Goal: Task Accomplishment & Management: Use online tool/utility

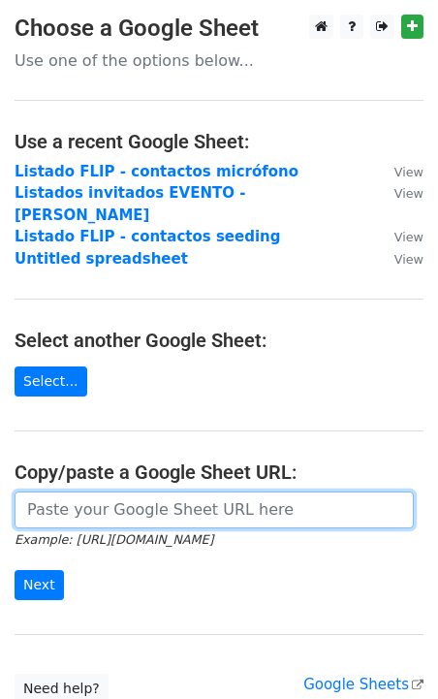
click at [72, 492] on input "url" at bounding box center [214, 510] width 399 height 37
paste input "https://docs.google.com/spreadsheets/d/1nRZoKuUe4oVc-rx_tNVDtj2I5jK5B6hO-2A8Gom…"
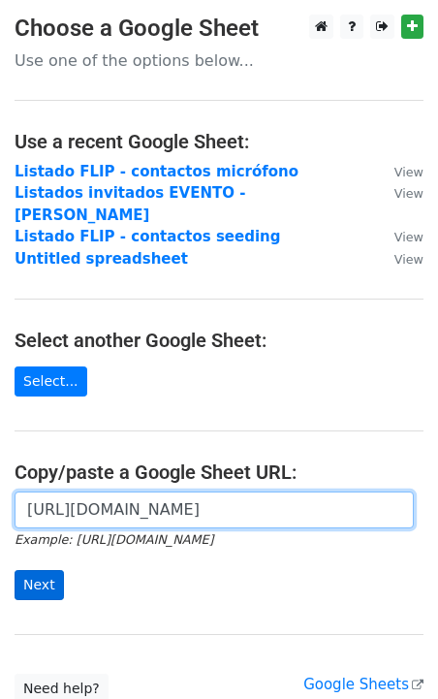
type input "https://docs.google.com/spreadsheets/d/1nRZoKuUe4oVc-rx_tNVDtj2I5jK5B6hO-2A8Gom…"
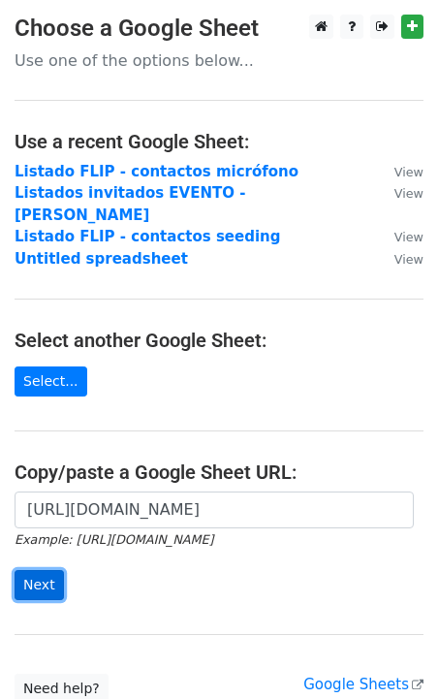
click at [39, 570] on input "Next" at bounding box center [39, 585] width 49 height 30
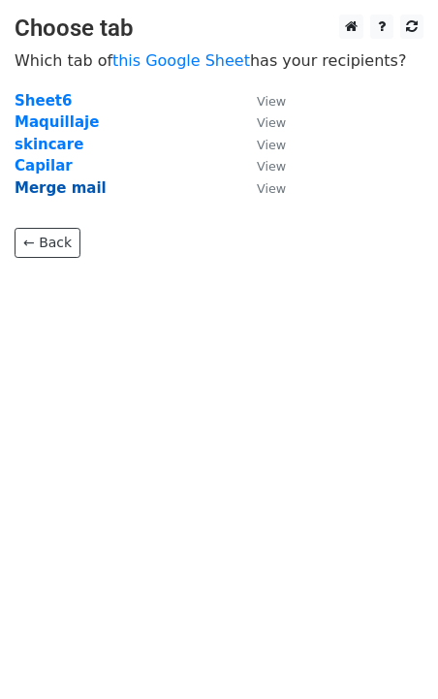
click at [76, 193] on strong "Merge mail" at bounding box center [61, 187] width 92 height 17
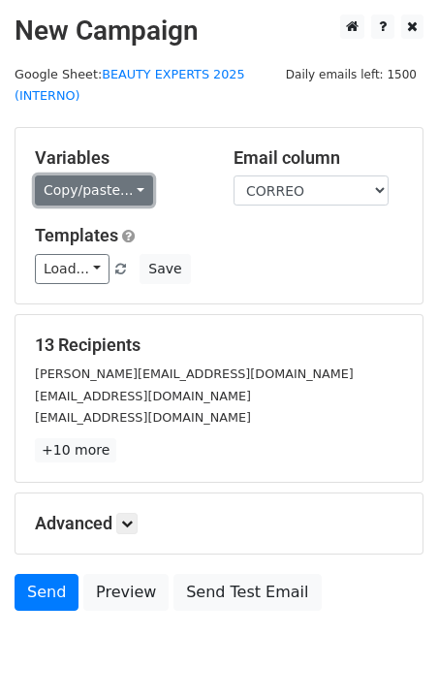
click at [92, 191] on link "Copy/paste..." at bounding box center [94, 190] width 118 height 30
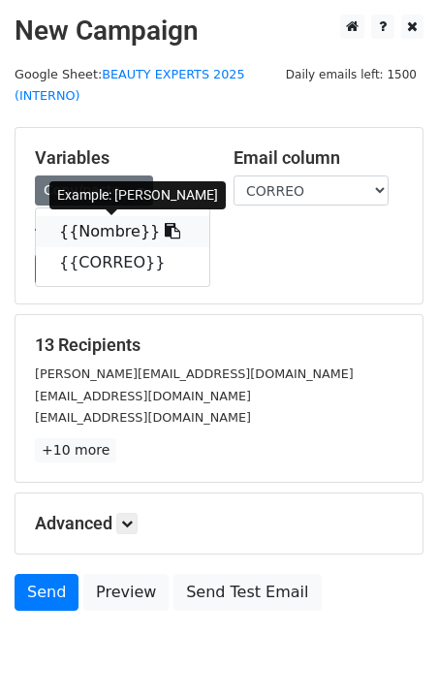
click at [97, 234] on link "{{Nombre}}" at bounding box center [123, 231] width 174 height 31
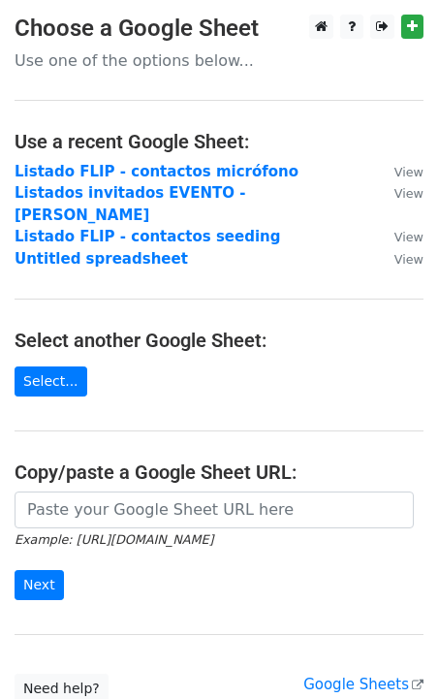
click at [78, 508] on form "Example: [URL][DOMAIN_NAME] Next" at bounding box center [219, 546] width 409 height 109
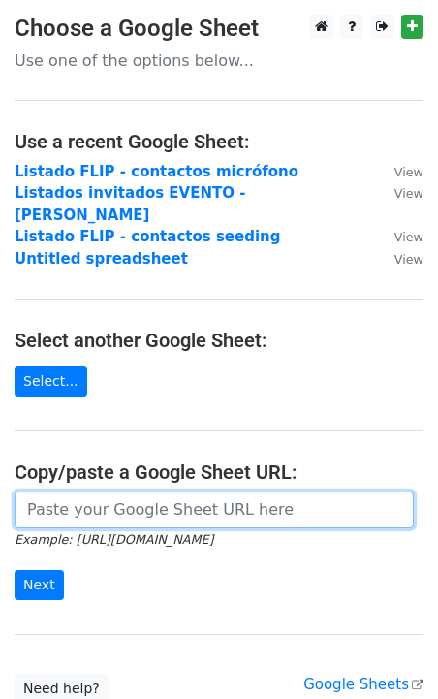
click at [92, 494] on input "url" at bounding box center [214, 510] width 399 height 37
paste input "[URL][DOMAIN_NAME]"
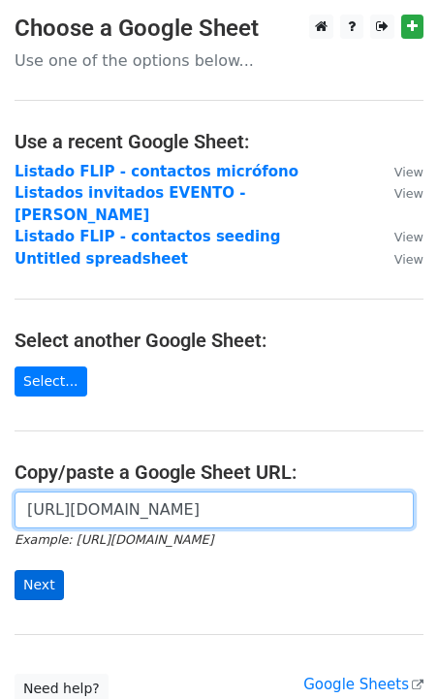
type input "[URL][DOMAIN_NAME]"
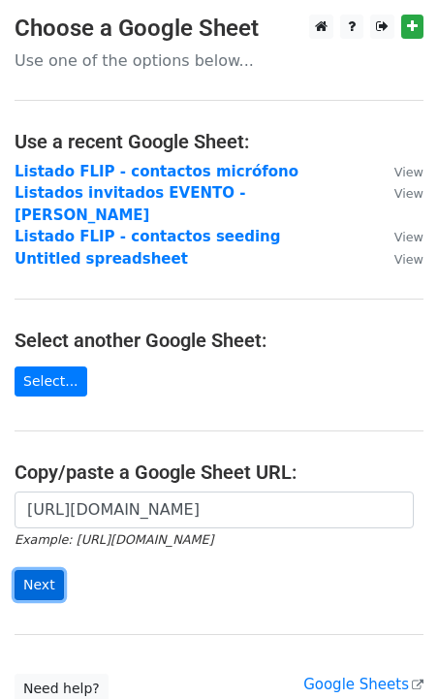
click at [36, 570] on input "Next" at bounding box center [39, 585] width 49 height 30
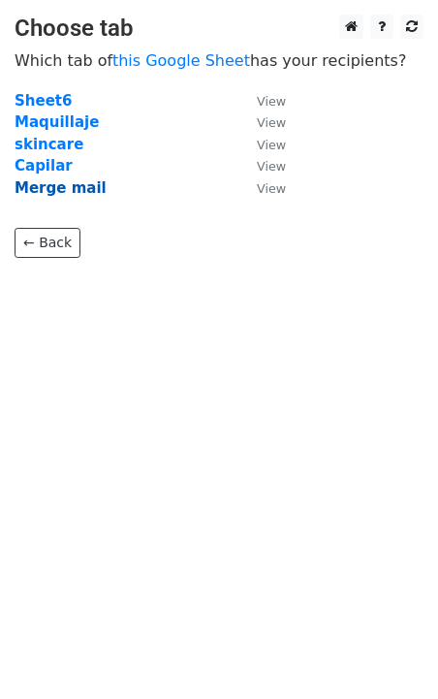
click at [55, 190] on strong "Merge mail" at bounding box center [61, 187] width 92 height 17
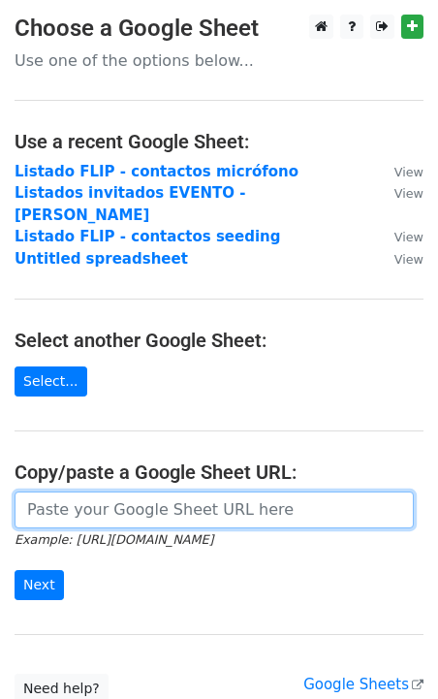
click at [100, 494] on input "url" at bounding box center [214, 510] width 399 height 37
paste input "[URL][DOMAIN_NAME]"
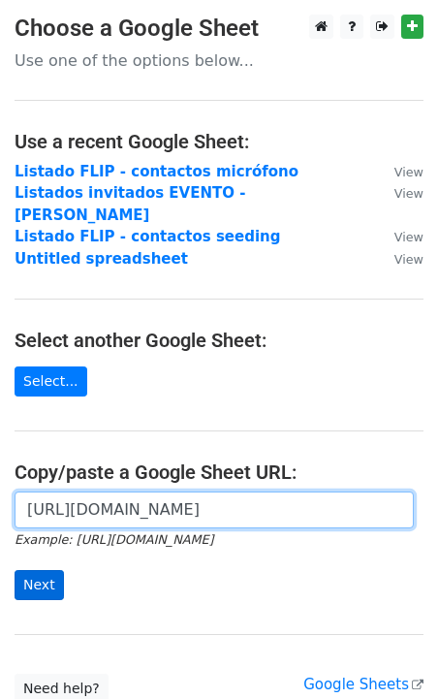
type input "[URL][DOMAIN_NAME]"
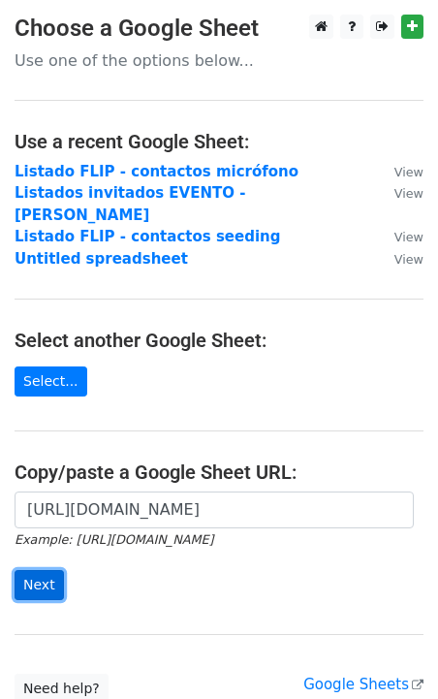
click at [47, 570] on input "Next" at bounding box center [39, 585] width 49 height 30
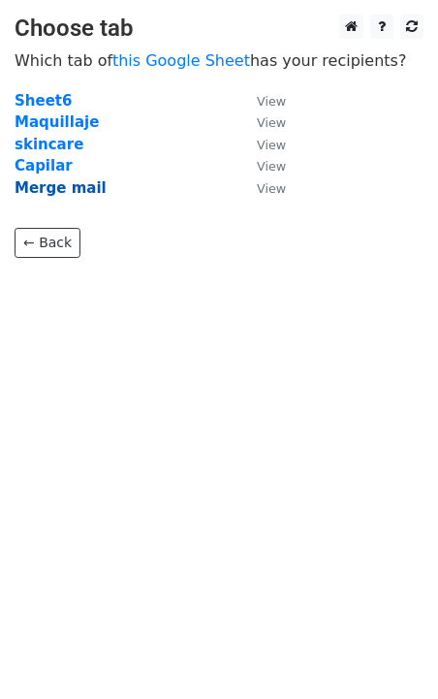
click at [48, 188] on strong "Merge mail" at bounding box center [61, 187] width 92 height 17
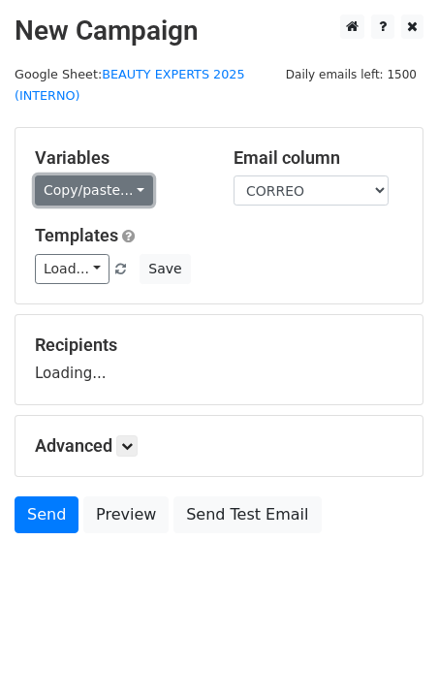
click at [78, 194] on link "Copy/paste..." at bounding box center [94, 190] width 118 height 30
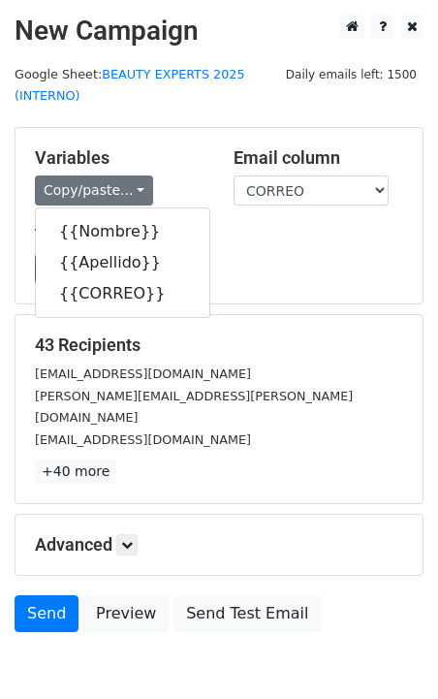
click at [212, 354] on h5 "43 Recipients" at bounding box center [219, 344] width 368 height 21
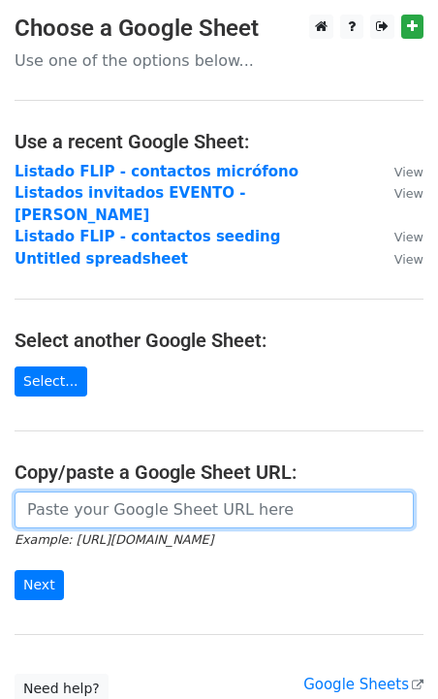
click at [144, 493] on input "url" at bounding box center [214, 510] width 399 height 37
paste input "https://docs.google.com/spreadsheets/d/1nRZoKuUe4oVc-rx_tNVDtj2I5jK5B6hO-2A8Gom…"
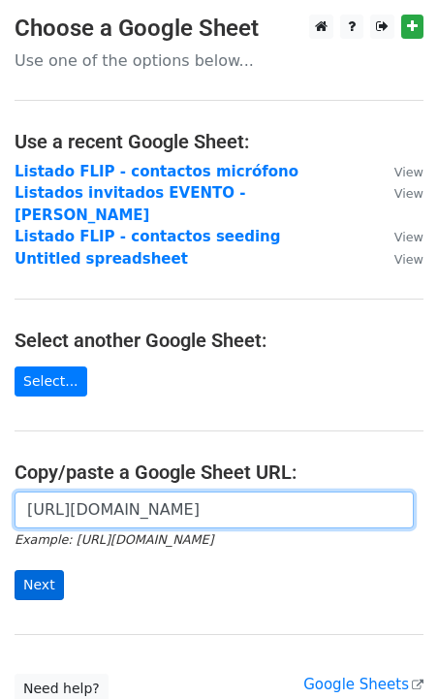
type input "https://docs.google.com/spreadsheets/d/1nRZoKuUe4oVc-rx_tNVDtj2I5jK5B6hO-2A8Gom…"
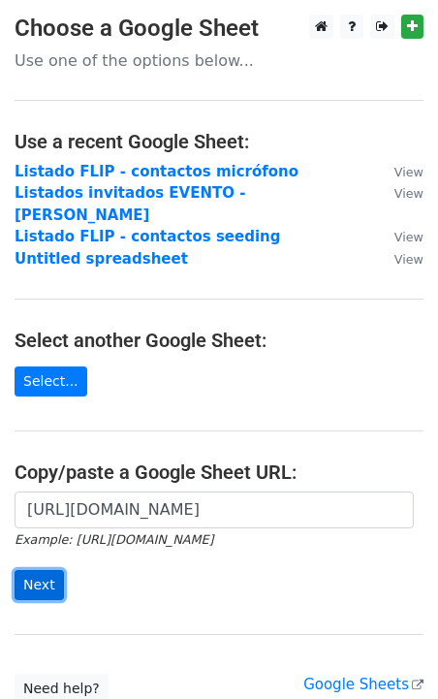
click at [35, 570] on input "Next" at bounding box center [39, 585] width 49 height 30
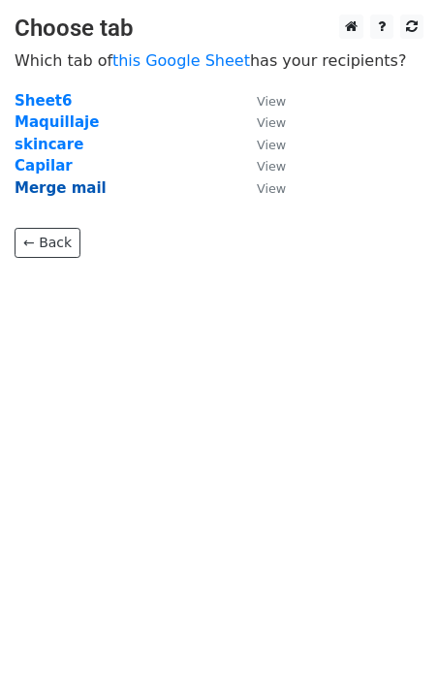
click at [72, 190] on strong "Merge mail" at bounding box center [61, 187] width 92 height 17
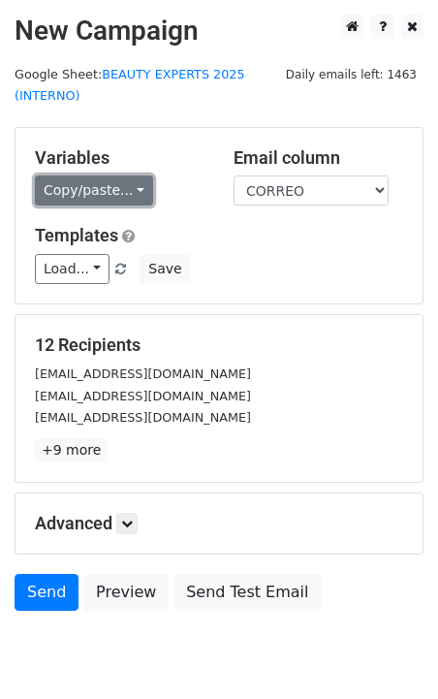
click at [111, 193] on link "Copy/paste..." at bounding box center [94, 190] width 118 height 30
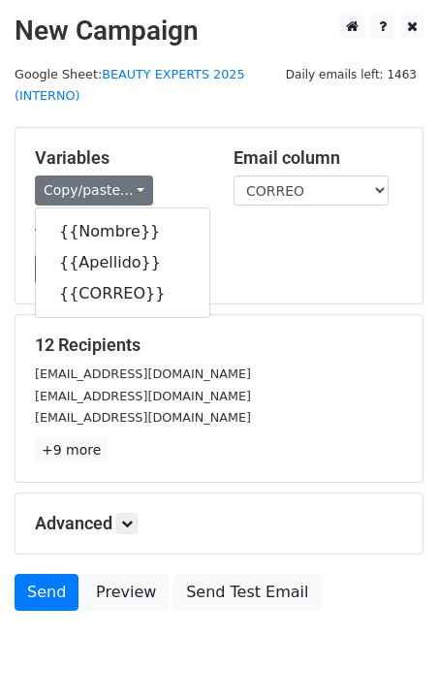
click at [249, 264] on div "Load... UTM ok skincare utm Save" at bounding box center [218, 269] width 397 height 30
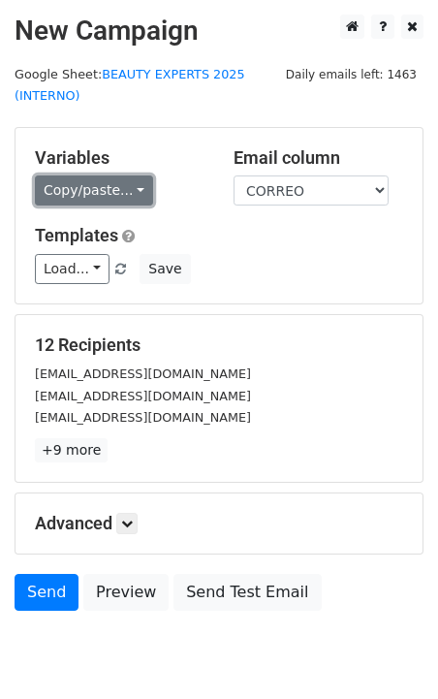
click at [110, 192] on link "Copy/paste..." at bounding box center [94, 190] width 118 height 30
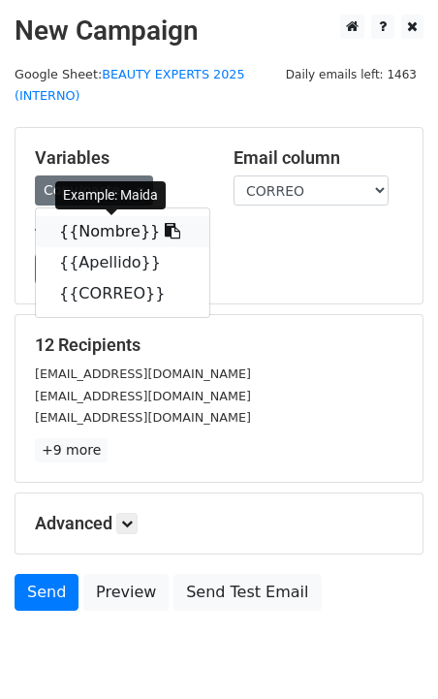
click at [99, 232] on link "{{Nombre}}" at bounding box center [123, 231] width 174 height 31
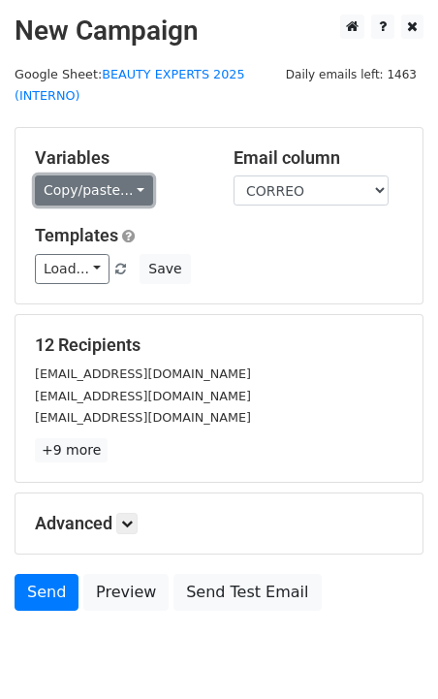
click at [92, 196] on link "Copy/paste..." at bounding box center [94, 190] width 118 height 30
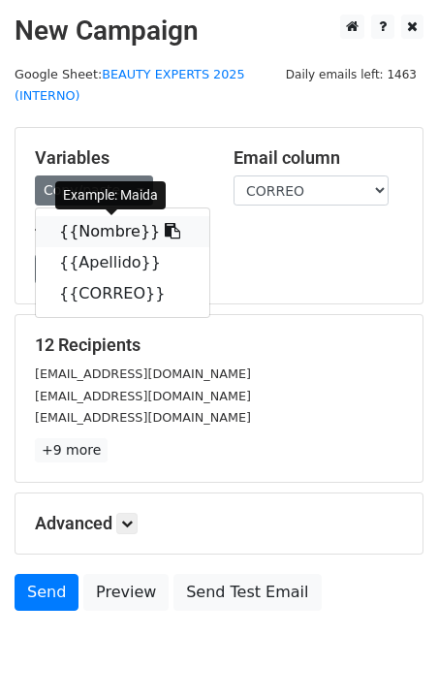
click at [96, 234] on link "{{Nombre}}" at bounding box center [123, 231] width 174 height 31
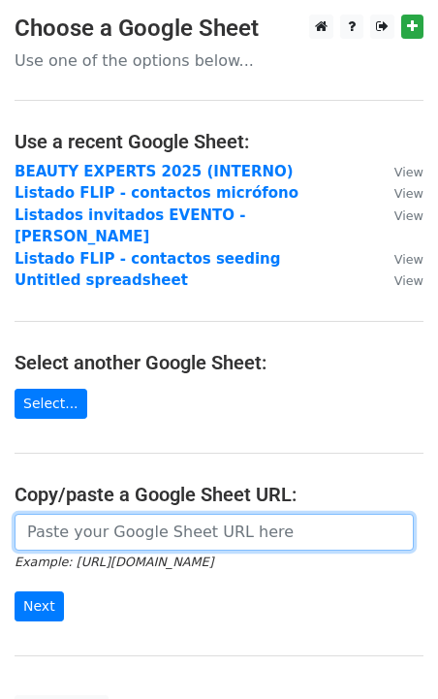
click at [118, 514] on input "url" at bounding box center [214, 532] width 399 height 37
paste input "https://docs.google.com/spreadsheets/d/1nRZoKuUe4oVc-rx_tNVDtj2I5jK5B6hO-2A8Gom…"
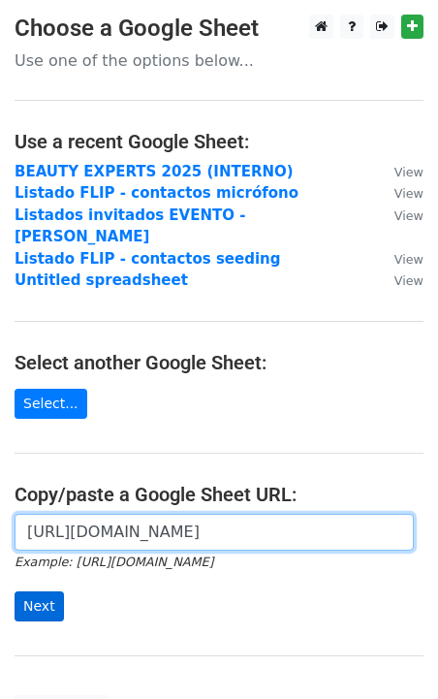
type input "[URL][DOMAIN_NAME]"
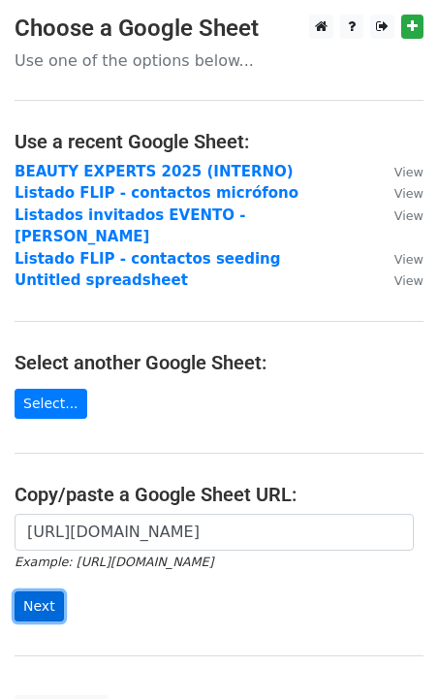
click at [29, 591] on input "Next" at bounding box center [39, 606] width 49 height 30
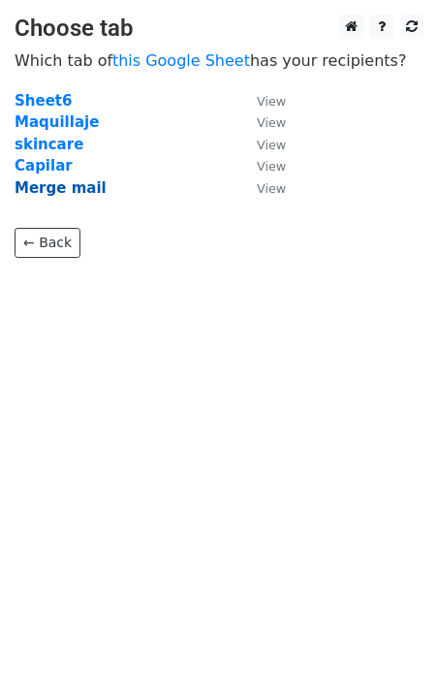
click at [57, 189] on strong "Merge mail" at bounding box center [61, 187] width 92 height 17
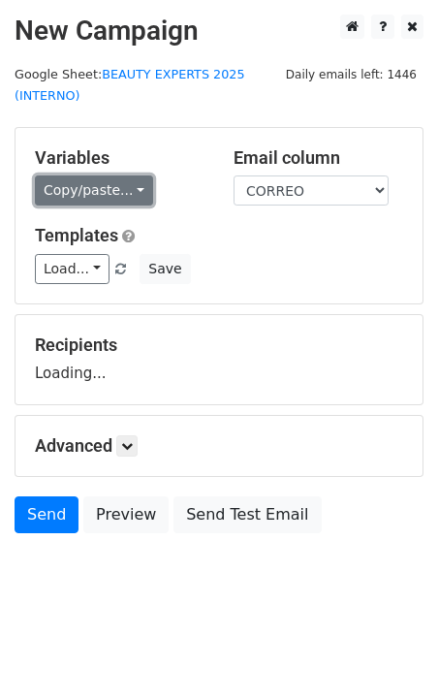
click at [85, 180] on link "Copy/paste..." at bounding box center [94, 190] width 118 height 30
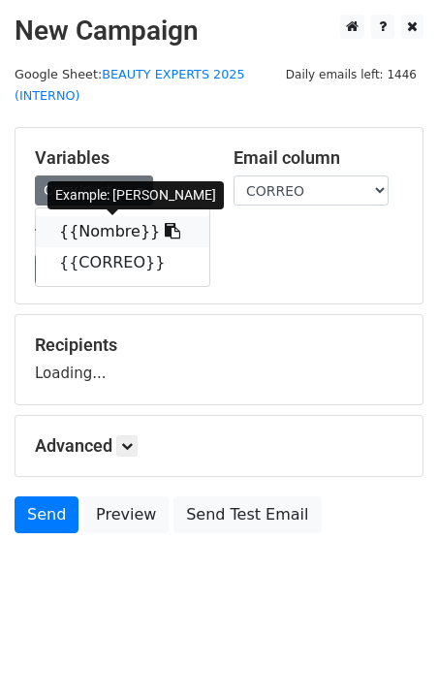
click at [84, 232] on link "{{Nombre}}" at bounding box center [123, 231] width 174 height 31
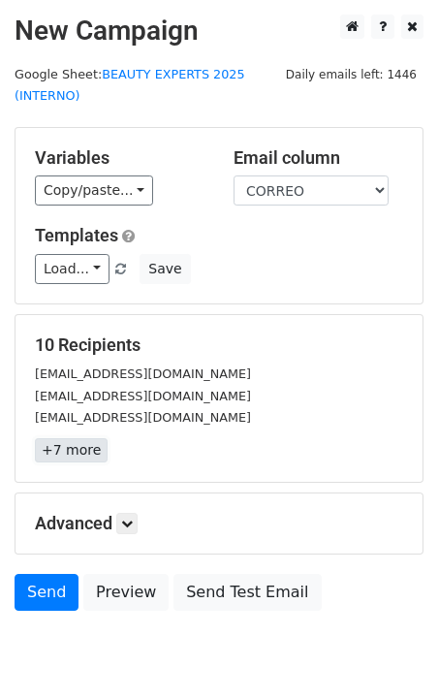
click at [68, 453] on link "+7 more" at bounding box center [71, 450] width 73 height 24
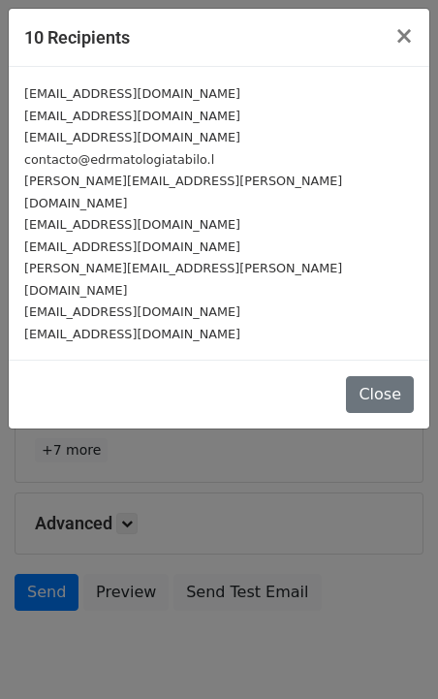
click at [111, 433] on div "10 Recipients × contacto@lisandrasilva.cl nicoleputz.c@gmail.com doctorgabriela…" at bounding box center [219, 349] width 438 height 699
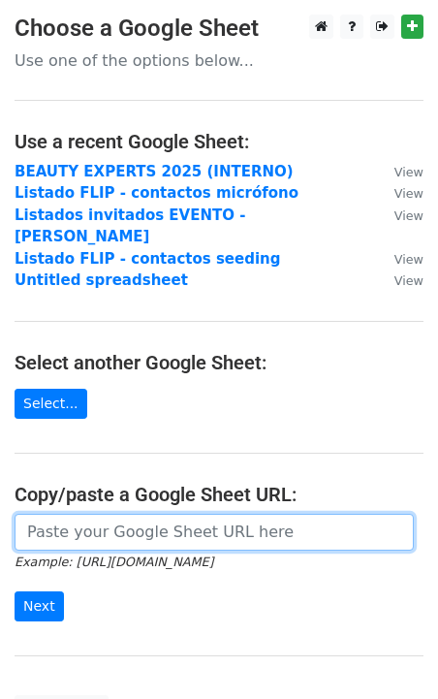
click at [66, 514] on input "url" at bounding box center [214, 532] width 399 height 37
paste input "https://docs.google.com/spreadsheets/d/1nRZoKuUe4oVc-rx_tNVDtj2I5jK5B6hO-2A8Gom…"
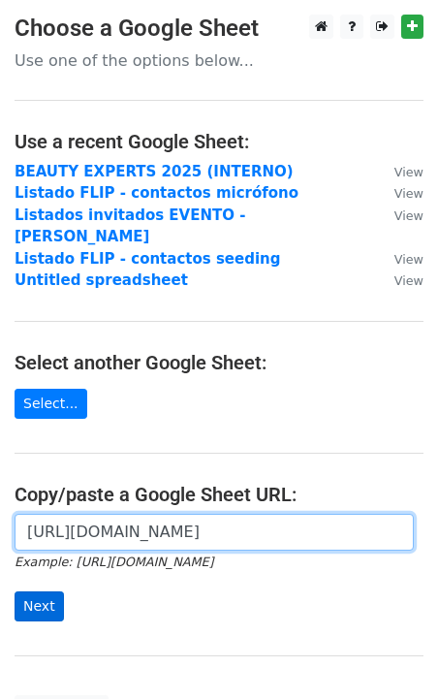
type input "https://docs.google.com/spreadsheets/d/1nRZoKuUe4oVc-rx_tNVDtj2I5jK5B6hO-2A8Gom…"
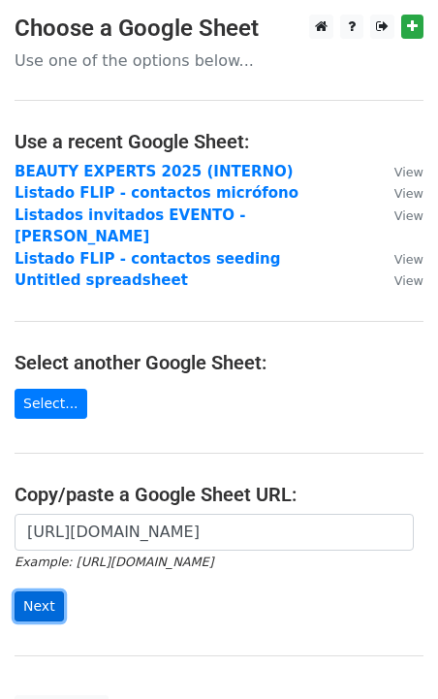
click at [40, 591] on input "Next" at bounding box center [39, 606] width 49 height 30
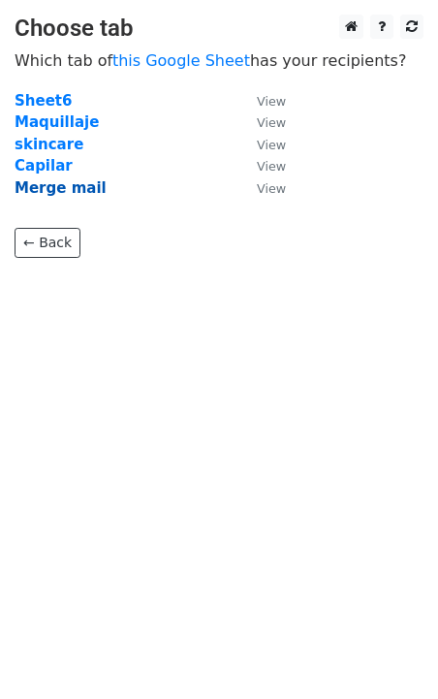
click at [57, 192] on strong "Merge mail" at bounding box center [61, 187] width 92 height 17
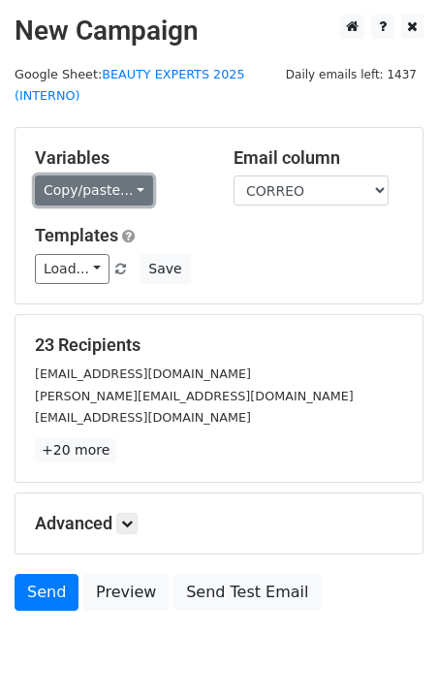
click at [69, 196] on link "Copy/paste..." at bounding box center [94, 190] width 118 height 30
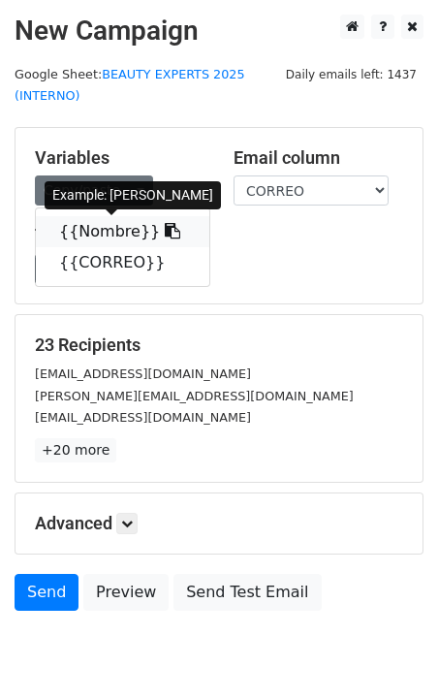
click at [93, 226] on link "{{Nombre}}" at bounding box center [123, 231] width 174 height 31
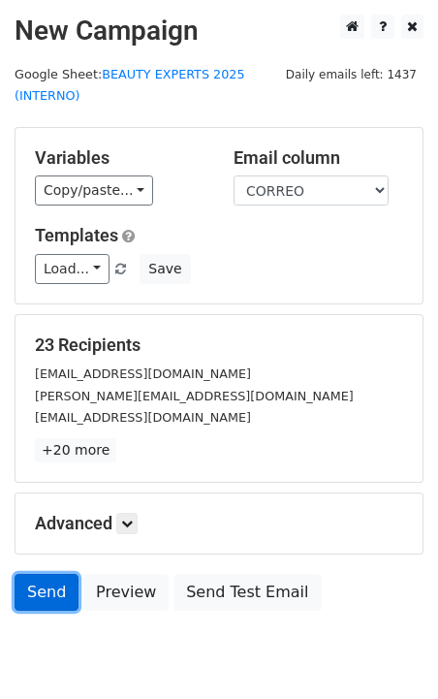
click at [38, 587] on link "Send" at bounding box center [47, 592] width 64 height 37
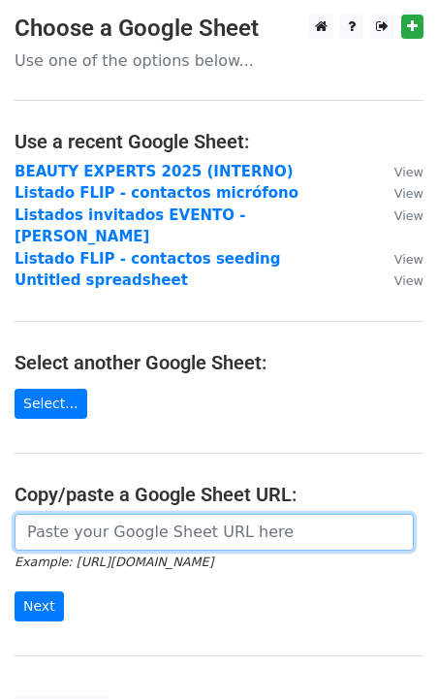
click at [68, 515] on input "url" at bounding box center [214, 532] width 399 height 37
paste input "[URL][DOMAIN_NAME]"
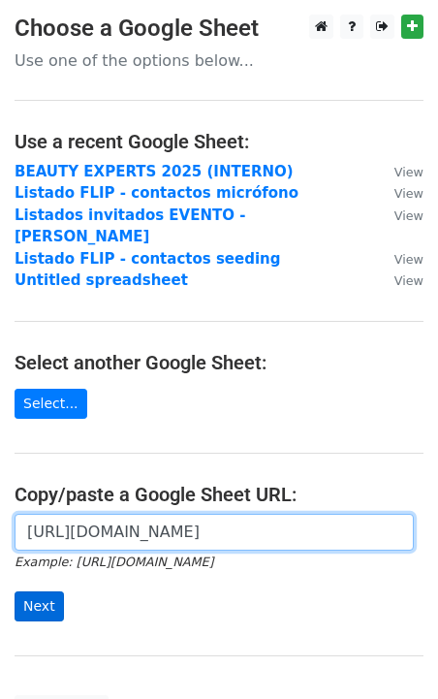
type input "[URL][DOMAIN_NAME]"
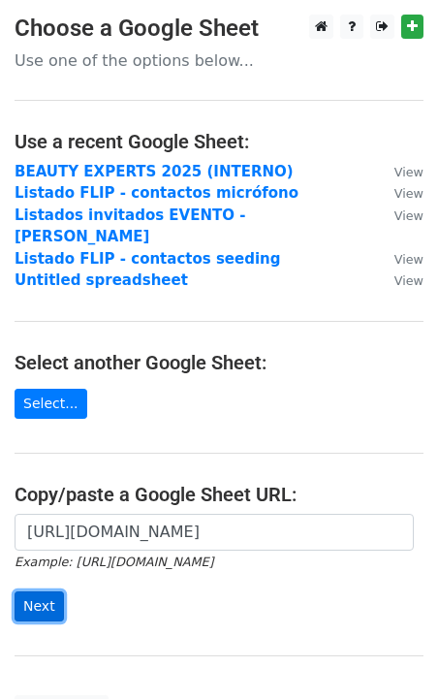
click at [35, 591] on input "Next" at bounding box center [39, 606] width 49 height 30
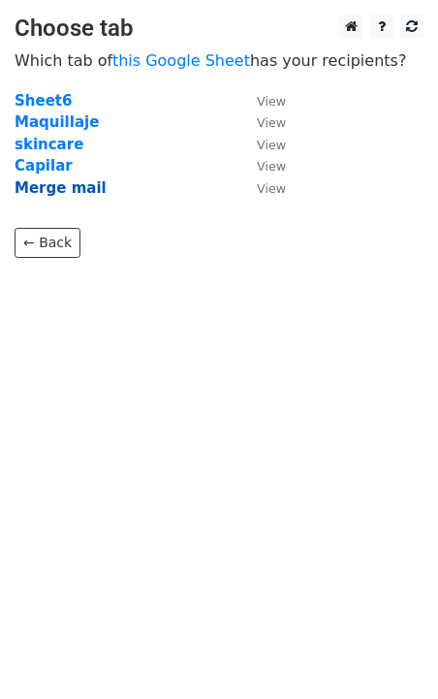
click at [75, 190] on strong "Merge mail" at bounding box center [61, 187] width 92 height 17
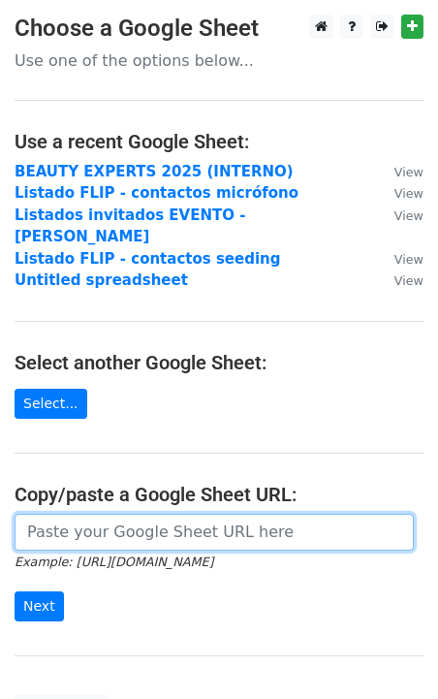
click at [115, 514] on input "url" at bounding box center [214, 532] width 399 height 37
paste input "https://docs.google.com/spreadsheets/d/1nRZoKuUe4oVc-rx_tNVDtj2I5jK5B6hO-2A8Gom…"
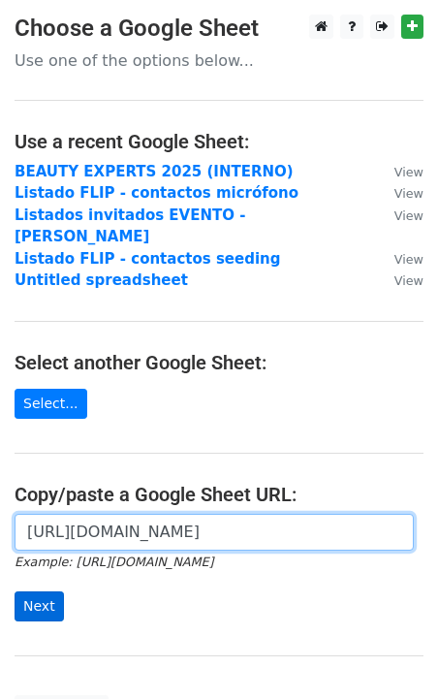
type input "https://docs.google.com/spreadsheets/d/1nRZoKuUe4oVc-rx_tNVDtj2I5jK5B6hO-2A8Gom…"
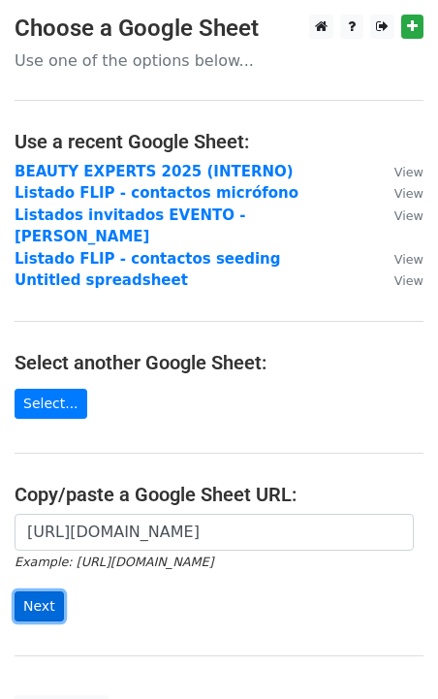
click at [38, 591] on input "Next" at bounding box center [39, 606] width 49 height 30
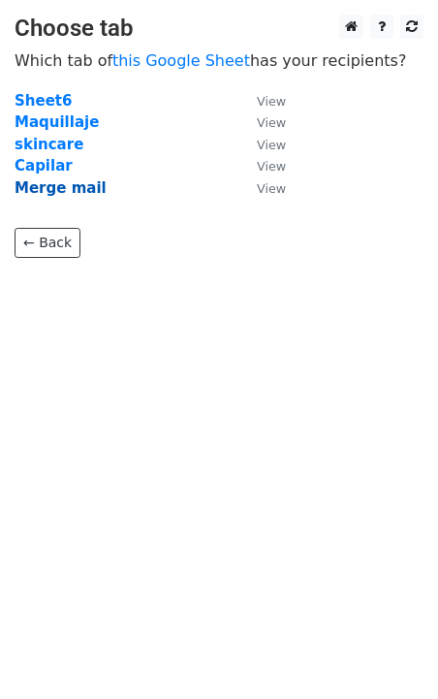
click at [66, 193] on strong "Merge mail" at bounding box center [61, 187] width 92 height 17
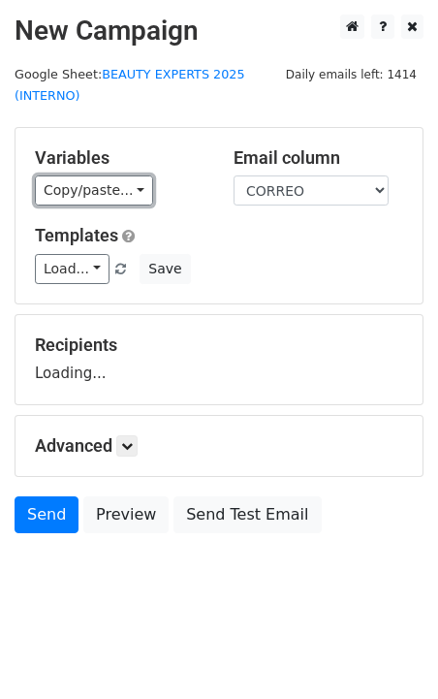
click at [66, 193] on link "Copy/paste..." at bounding box center [94, 190] width 118 height 30
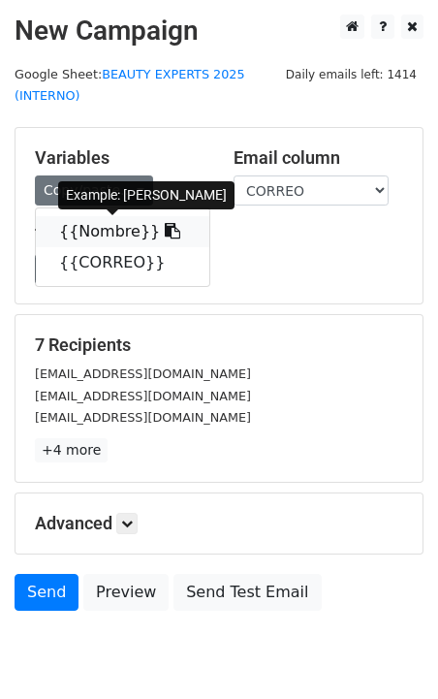
click at [81, 230] on link "{{Nombre}}" at bounding box center [123, 231] width 174 height 31
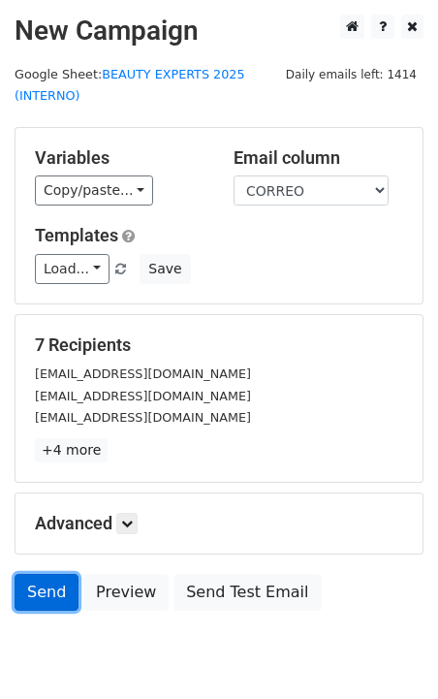
click at [40, 593] on link "Send" at bounding box center [47, 592] width 64 height 37
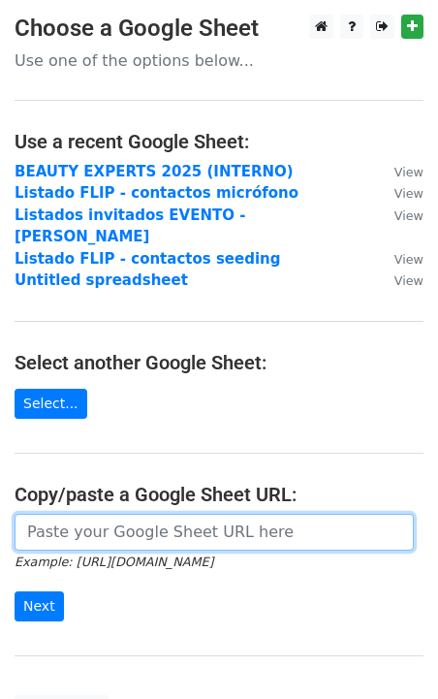
click at [55, 515] on input "url" at bounding box center [214, 532] width 399 height 37
paste input "[URL][DOMAIN_NAME]"
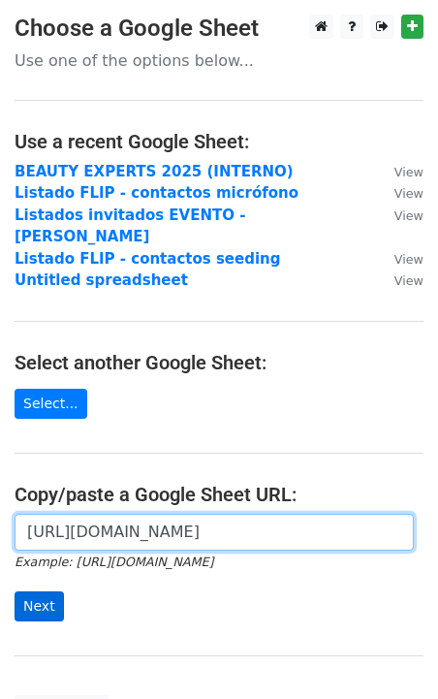
type input "[URL][DOMAIN_NAME]"
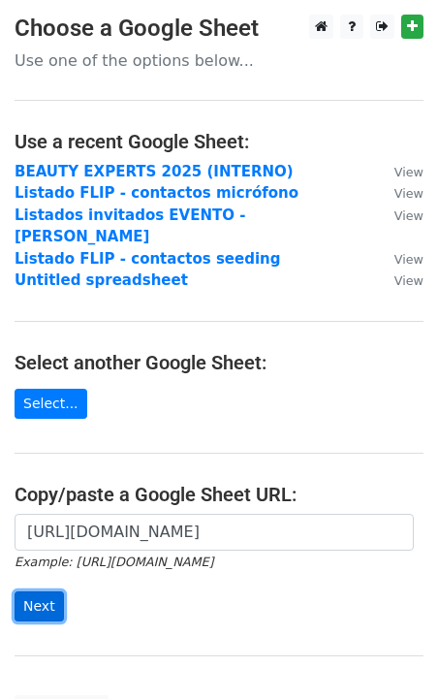
click at [57, 591] on input "Next" at bounding box center [39, 606] width 49 height 30
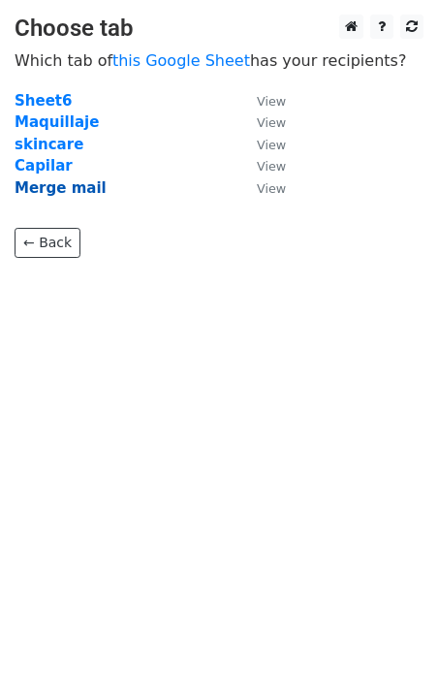
click at [63, 192] on strong "Merge mail" at bounding box center [61, 187] width 92 height 17
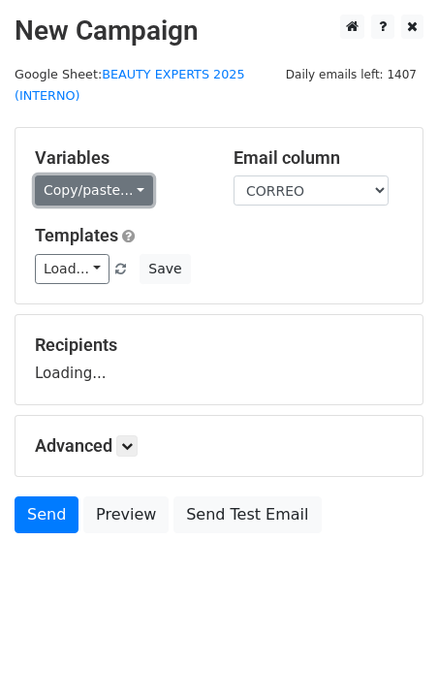
click at [72, 197] on link "Copy/paste..." at bounding box center [94, 190] width 118 height 30
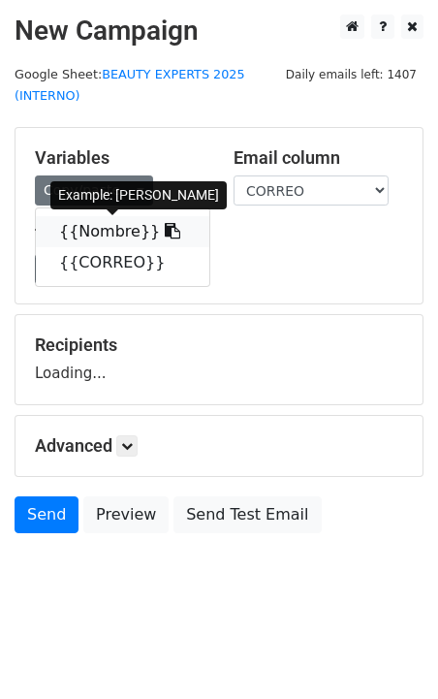
click at [90, 226] on link "{{Nombre}}" at bounding box center [123, 231] width 174 height 31
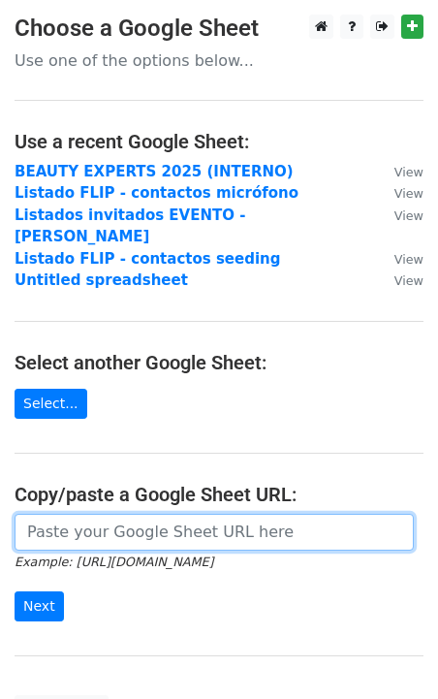
click at [77, 516] on input "url" at bounding box center [214, 532] width 399 height 37
paste input "https://docs.google.com/spreadsheets/d/1nRZoKuUe4oVc-rx_tNVDtj2I5jK5B6hO-2A8Gom…"
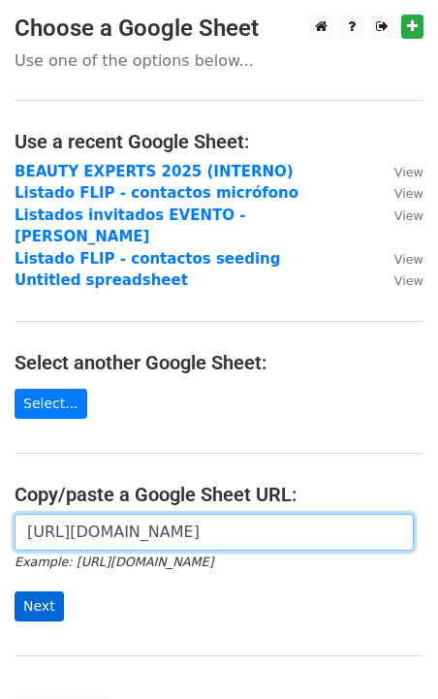
scroll to position [0, 581]
type input "https://docs.google.com/spreadsheets/d/1nRZoKuUe4oVc-rx_tNVDtj2I5jK5B6hO-2A8Gom…"
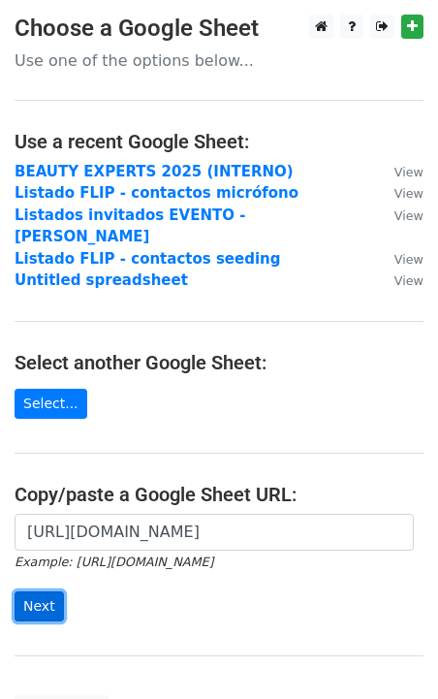
click at [33, 591] on input "Next" at bounding box center [39, 606] width 49 height 30
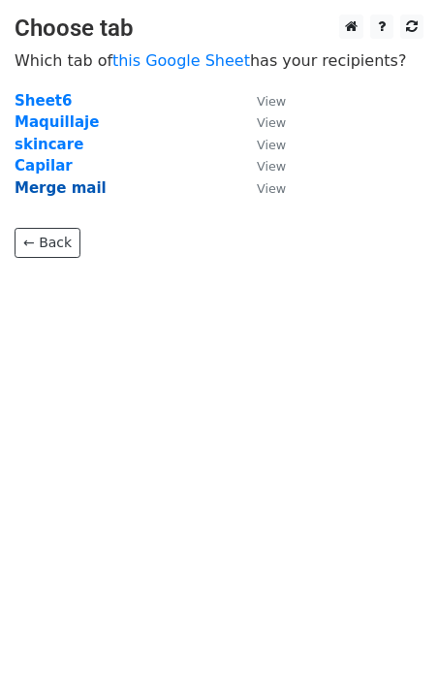
click at [78, 193] on strong "Merge mail" at bounding box center [61, 187] width 92 height 17
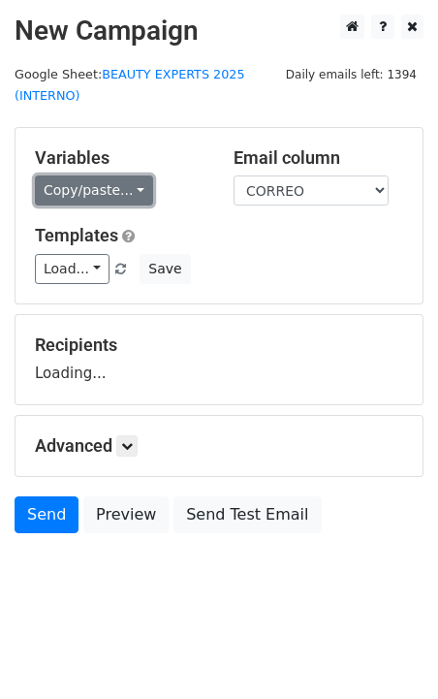
click at [109, 190] on link "Copy/paste..." at bounding box center [94, 190] width 118 height 30
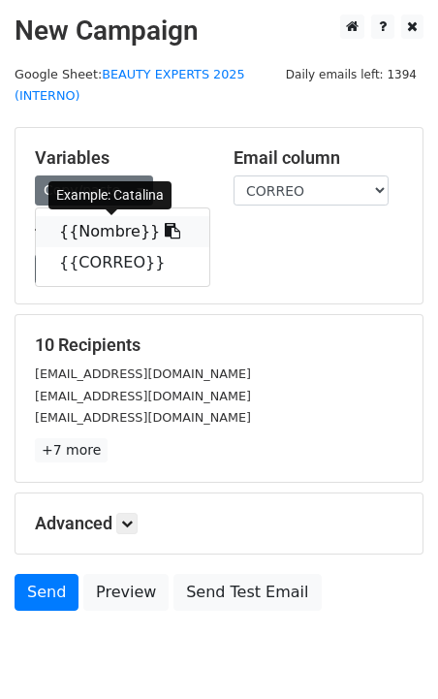
click at [94, 235] on link "{{Nombre}}" at bounding box center [123, 231] width 174 height 31
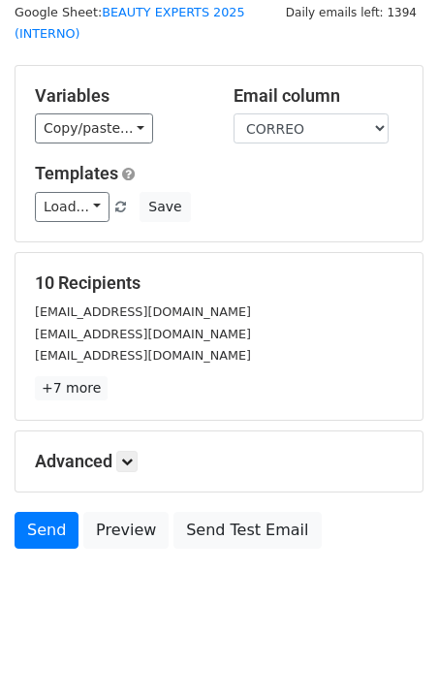
scroll to position [76, 0]
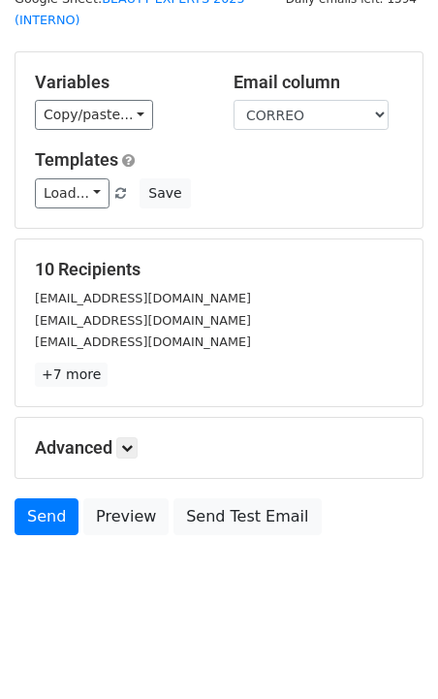
click at [47, 534] on div "Send Preview Send Test Email" at bounding box center [219, 521] width 438 height 47
click at [42, 508] on link "Send" at bounding box center [47, 516] width 64 height 37
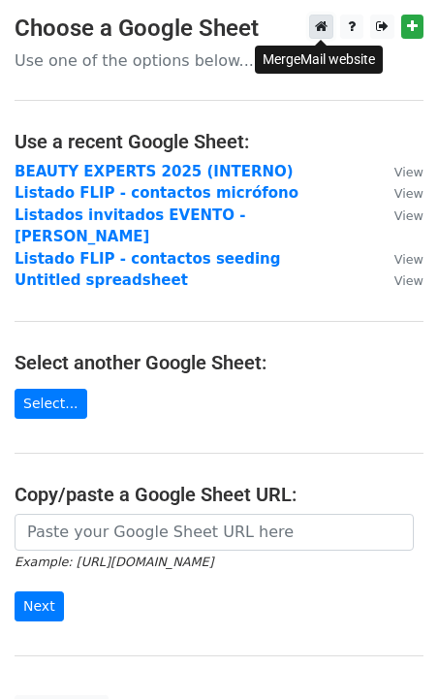
click at [319, 25] on icon at bounding box center [321, 26] width 13 height 14
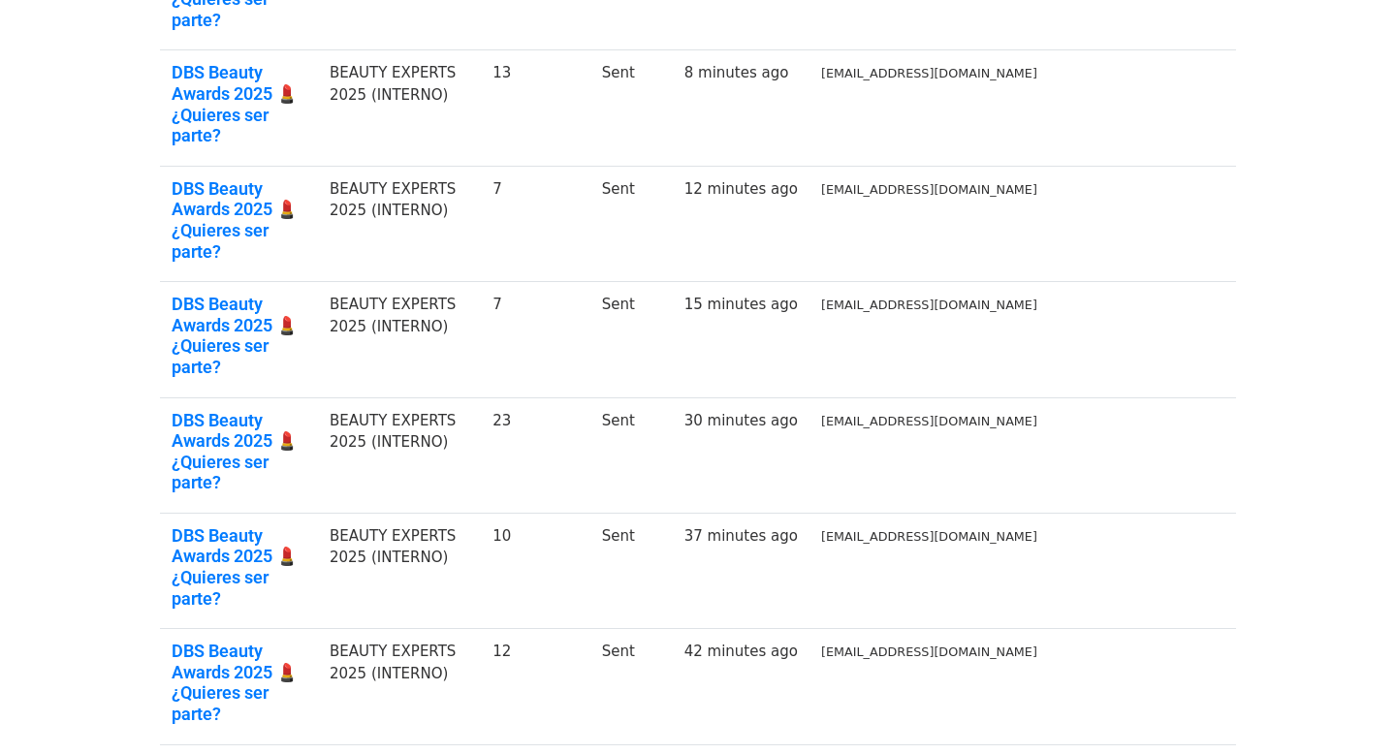
scroll to position [350, 0]
